Goal: Task Accomplishment & Management: Manage account settings

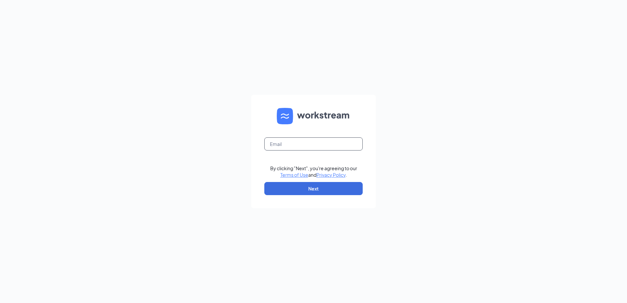
click at [290, 144] on input "text" at bounding box center [313, 143] width 98 height 13
type input "[EMAIL_ADDRESS][DOMAIN_NAME]"
click at [292, 188] on button "Next" at bounding box center [313, 188] width 98 height 13
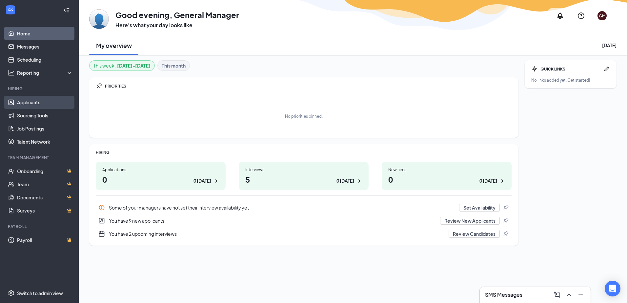
click at [23, 106] on link "Applicants" at bounding box center [45, 102] width 56 height 13
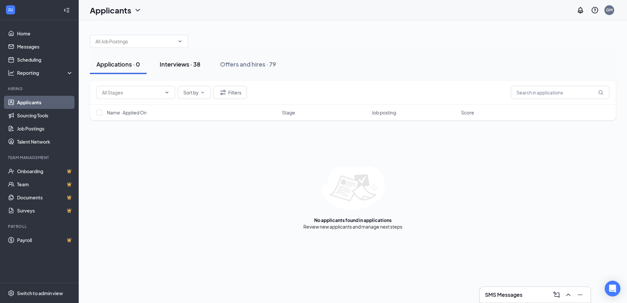
click at [167, 64] on div "Interviews · 38" at bounding box center [180, 64] width 41 height 8
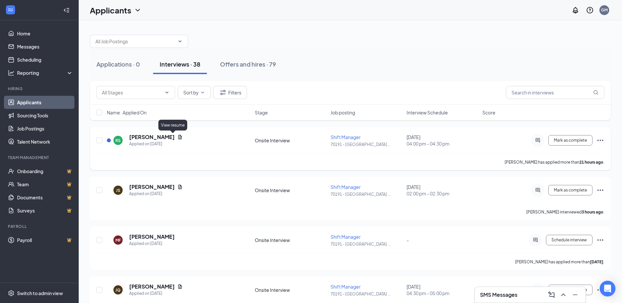
click at [177, 135] on icon "Document" at bounding box center [179, 136] width 5 height 5
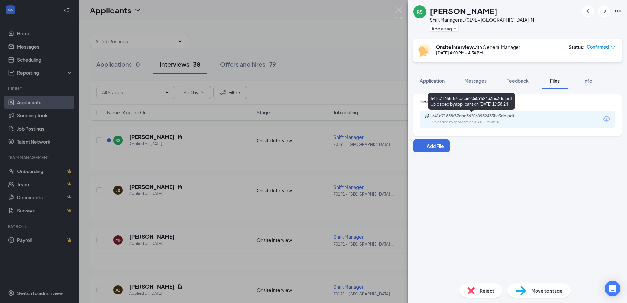
click at [482, 121] on div "Uploaded by applicant on Oct 14, 2025 at 19:38:24" at bounding box center [481, 122] width 98 height 5
click at [398, 10] on img at bounding box center [399, 13] width 8 height 13
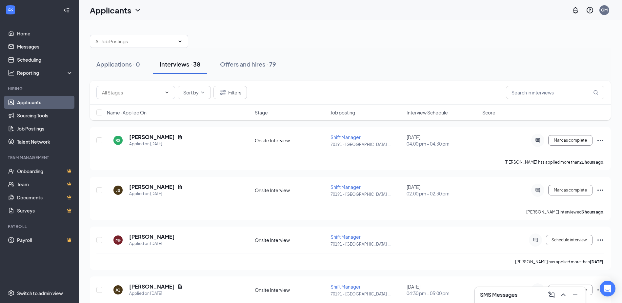
drag, startPoint x: 110, startPoint y: 65, endPoint x: 91, endPoint y: 74, distance: 21.4
click at [110, 65] on div "Applications · 0" at bounding box center [118, 64] width 44 height 8
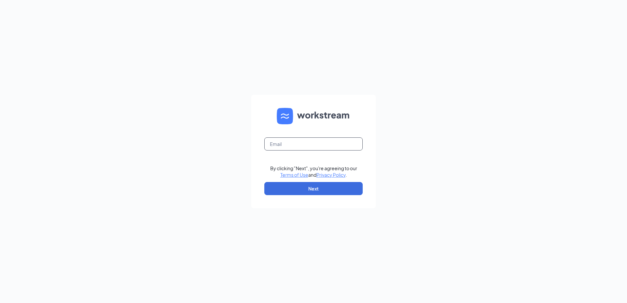
click at [318, 146] on input "text" at bounding box center [313, 143] width 98 height 13
type input "[EMAIL_ADDRESS][DOMAIN_NAME]"
click at [312, 189] on button "Next" at bounding box center [313, 188] width 98 height 13
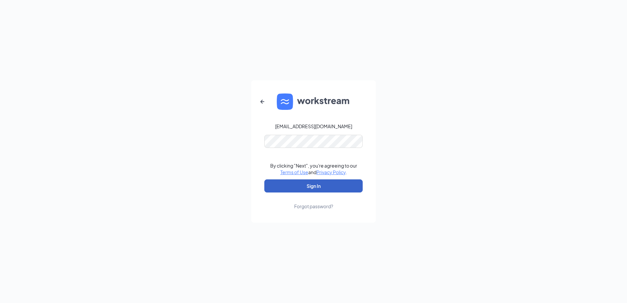
click at [291, 188] on button "Sign In" at bounding box center [313, 185] width 98 height 13
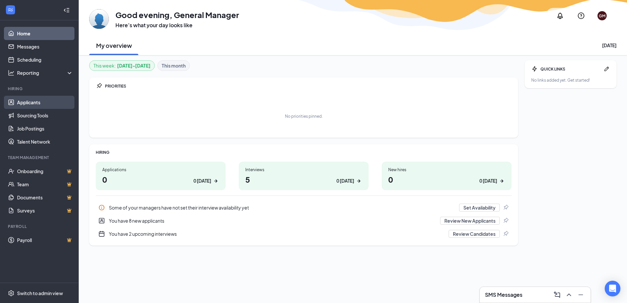
click at [27, 102] on link "Applicants" at bounding box center [45, 102] width 56 height 13
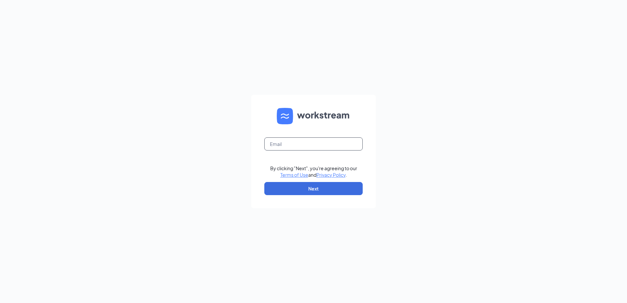
click at [332, 142] on input "text" at bounding box center [313, 143] width 98 height 13
type input "[EMAIL_ADDRESS][DOMAIN_NAME]"
click at [284, 194] on button "Next" at bounding box center [313, 188] width 98 height 13
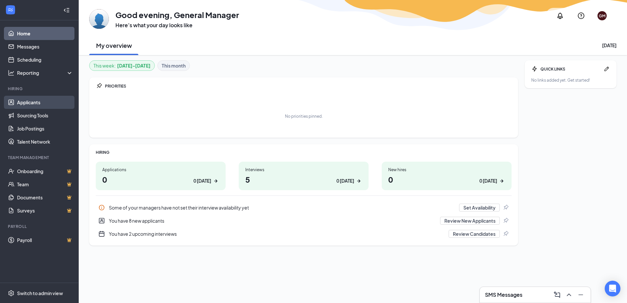
click at [38, 101] on link "Applicants" at bounding box center [45, 102] width 56 height 13
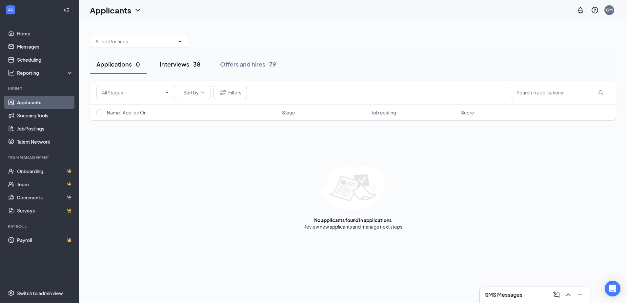
click at [192, 69] on button "Interviews · 38" at bounding box center [180, 64] width 54 height 20
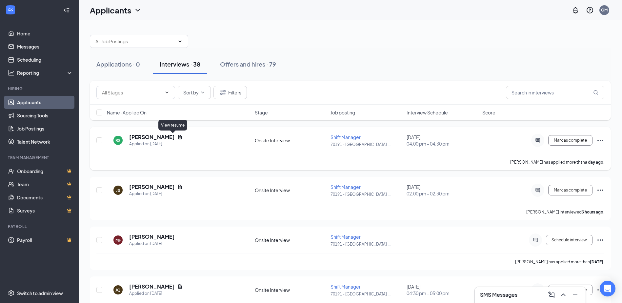
click at [177, 137] on icon "Document" at bounding box center [179, 136] width 5 height 5
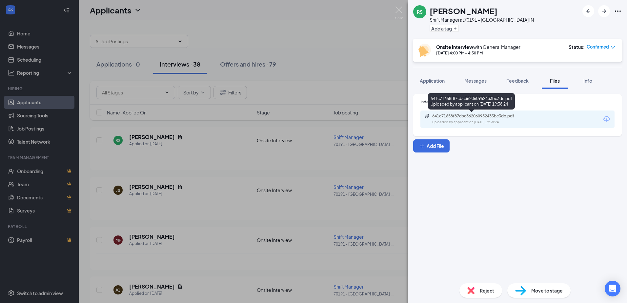
click at [516, 118] on div "641c71658f87cbc362060952433bc3dc.pdf" at bounding box center [478, 115] width 92 height 5
click at [314, 78] on div "RS [PERSON_NAME] Shift Manager at 70191 - [GEOGRAPHIC_DATA] IN Add a tag Onsite…" at bounding box center [313, 151] width 627 height 303
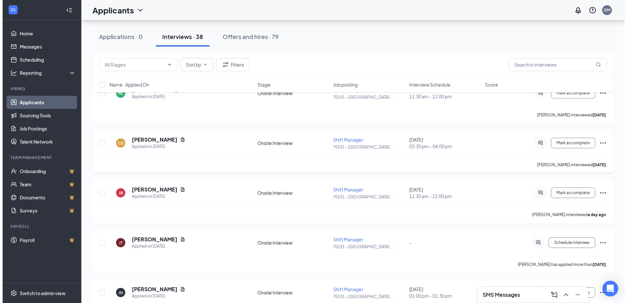
scroll to position [426, 0]
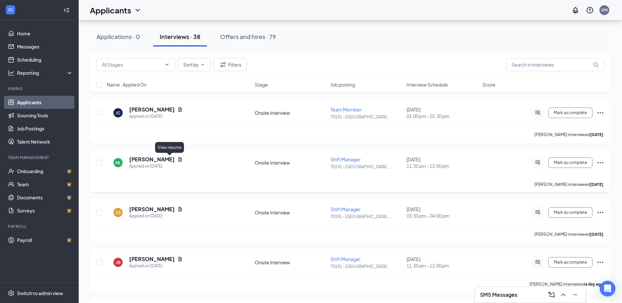
click at [178, 158] on icon "Document" at bounding box center [180, 159] width 4 height 4
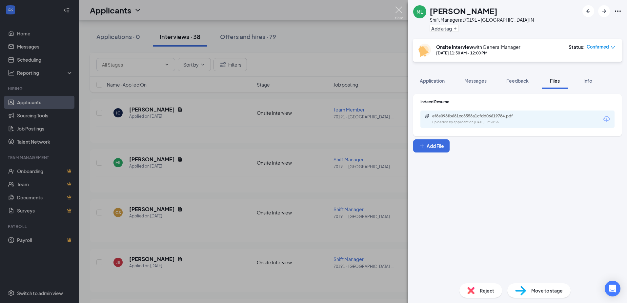
click at [398, 10] on img at bounding box center [399, 13] width 8 height 13
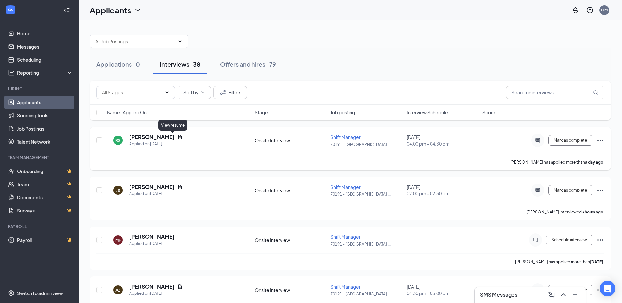
click at [178, 135] on icon "Document" at bounding box center [180, 137] width 4 height 4
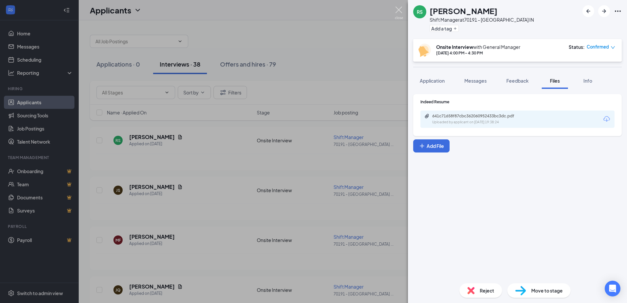
click at [399, 12] on img at bounding box center [399, 13] width 8 height 13
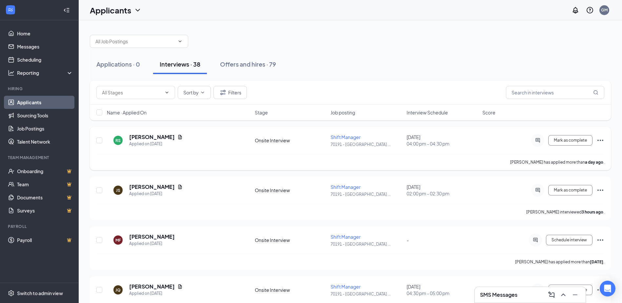
scroll to position [33, 0]
